Goal: Information Seeking & Learning: Learn about a topic

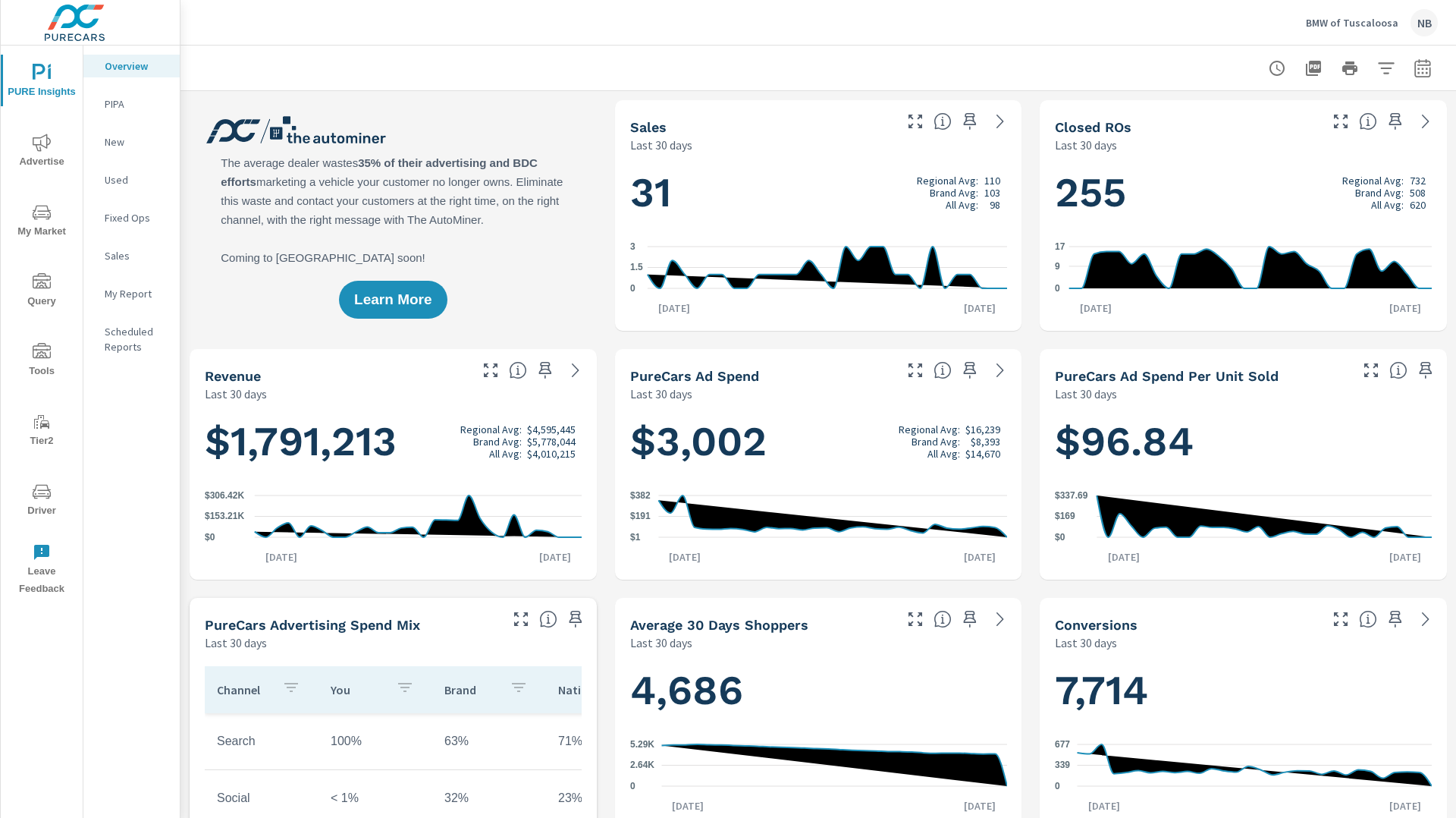
click at [48, 492] on icon "nav menu" at bounding box center [41, 491] width 18 height 18
